Goal: Transaction & Acquisition: Subscribe to service/newsletter

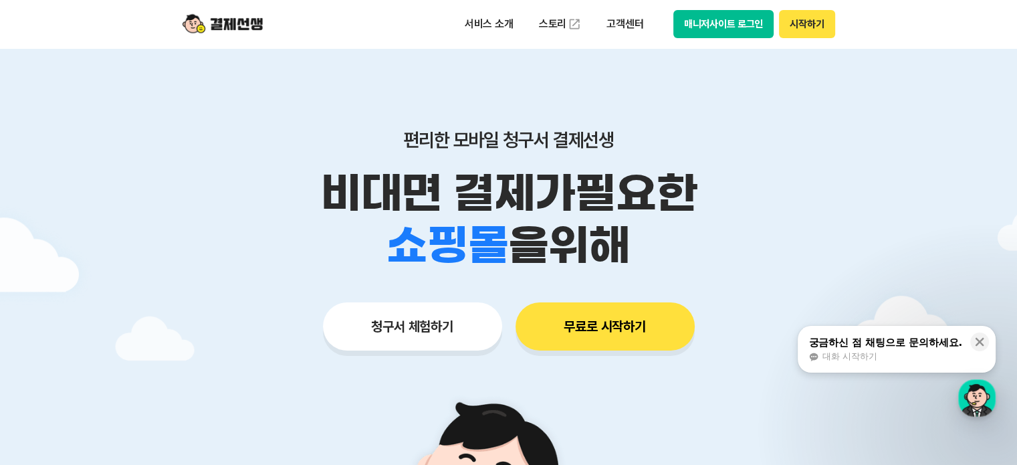
click at [414, 332] on button "청구서 체험하기" at bounding box center [412, 326] width 179 height 48
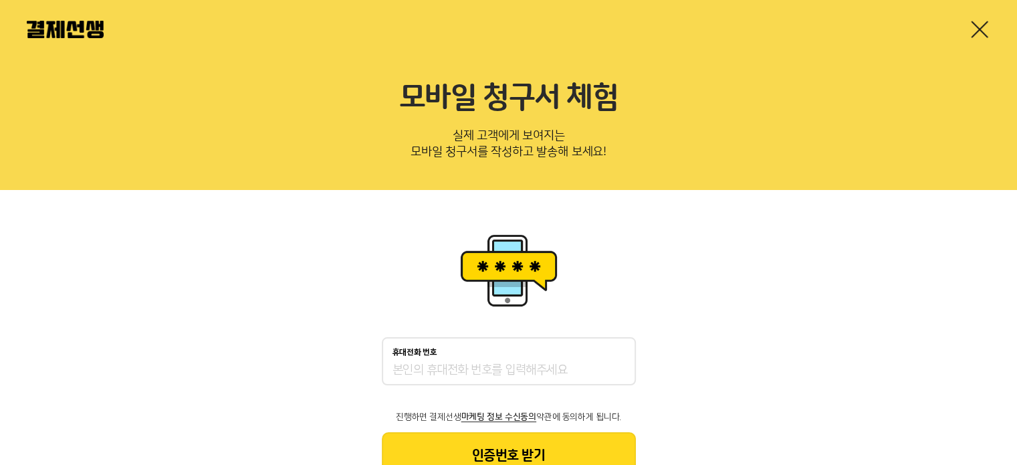
click at [982, 29] on link at bounding box center [978, 29] width 21 height 21
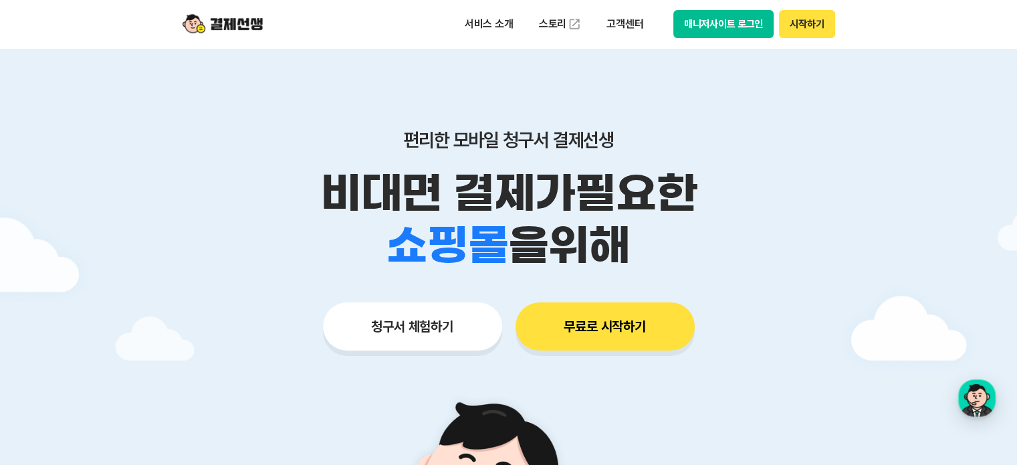
click at [647, 334] on button "무료로 시작하기" at bounding box center [604, 326] width 179 height 48
